Goal: Information Seeking & Learning: Learn about a topic

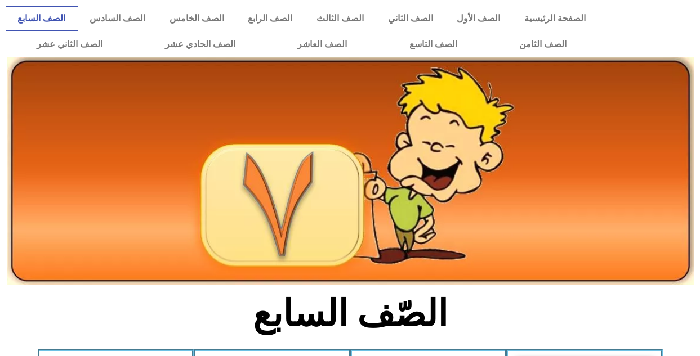
scroll to position [202, 0]
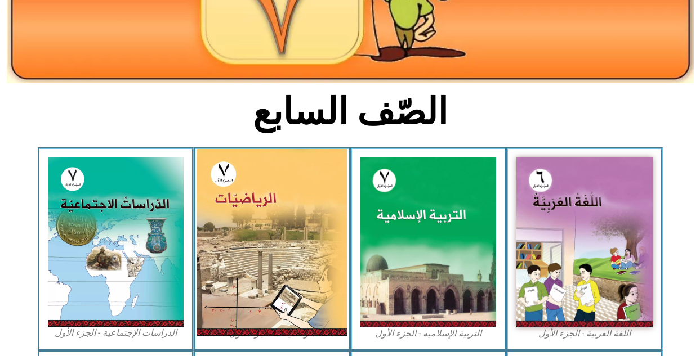
click at [248, 203] on img at bounding box center [272, 242] width 150 height 187
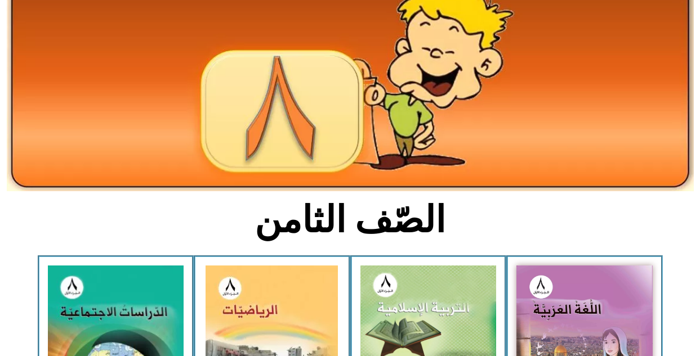
scroll to position [104, 0]
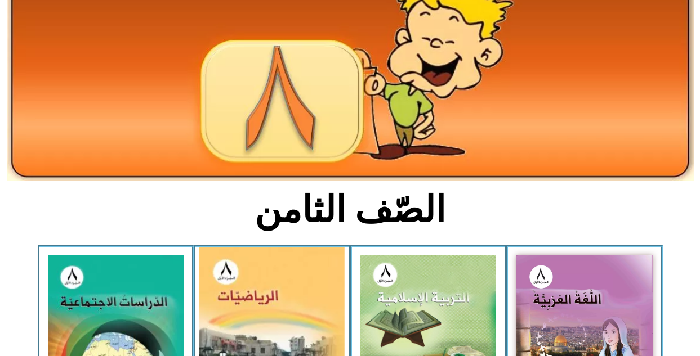
click at [293, 302] on img at bounding box center [272, 340] width 146 height 186
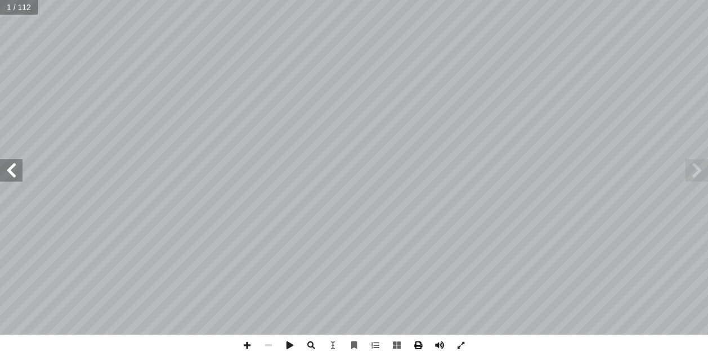
click at [416, 351] on span at bounding box center [418, 345] width 21 height 21
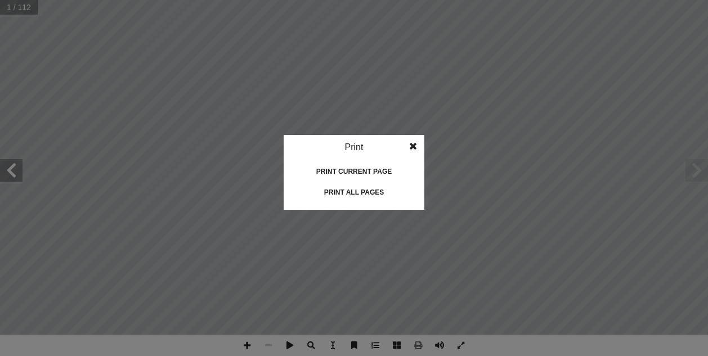
click at [355, 146] on div "Print" at bounding box center [354, 147] width 141 height 25
click at [361, 172] on div "Print current page" at bounding box center [354, 172] width 113 height 18
click at [410, 149] on span at bounding box center [413, 146] width 20 height 23
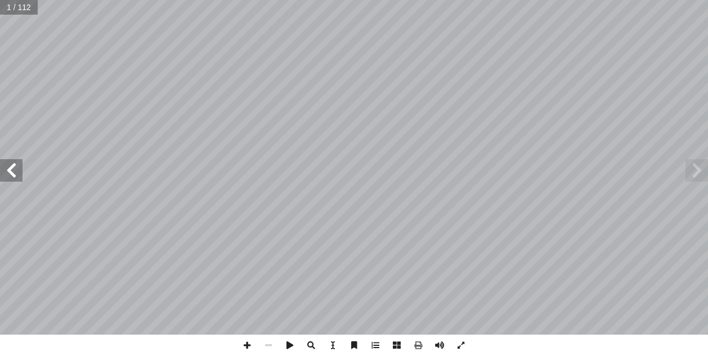
click at [15, 173] on span at bounding box center [11, 170] width 23 height 23
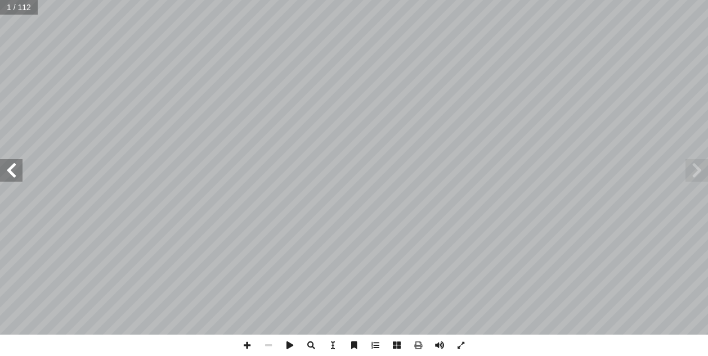
click at [15, 173] on span at bounding box center [11, 170] width 23 height 23
click at [252, 349] on span at bounding box center [246, 345] width 21 height 21
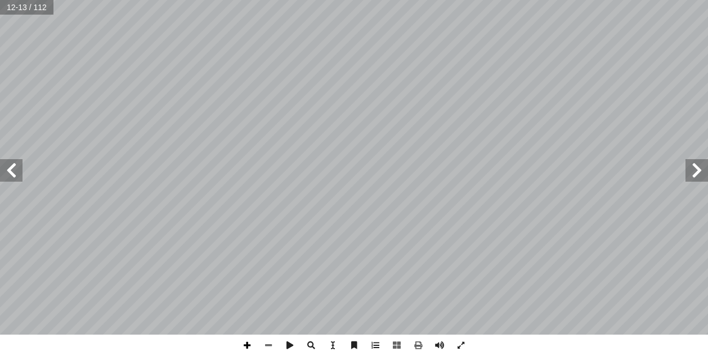
click at [252, 349] on span at bounding box center [246, 345] width 21 height 21
